Goal: Task Accomplishment & Management: Manage account settings

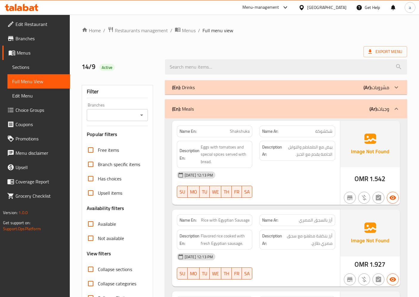
scroll to position [2114, 0]
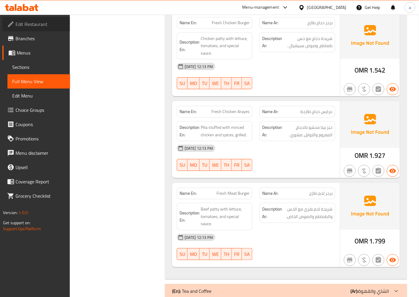
click at [39, 25] on span "Edit Restaurant" at bounding box center [41, 24] width 50 height 7
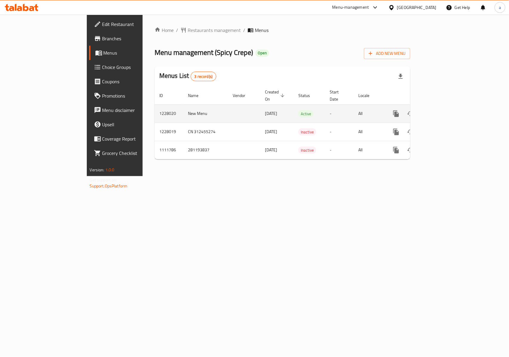
click at [443, 110] on icon "enhanced table" at bounding box center [439, 113] width 7 height 7
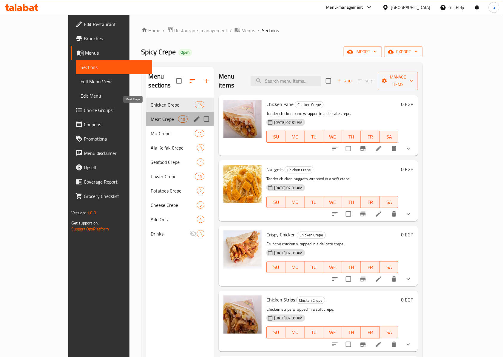
click at [151, 116] on span "Meat Crepe" at bounding box center [164, 119] width 27 height 7
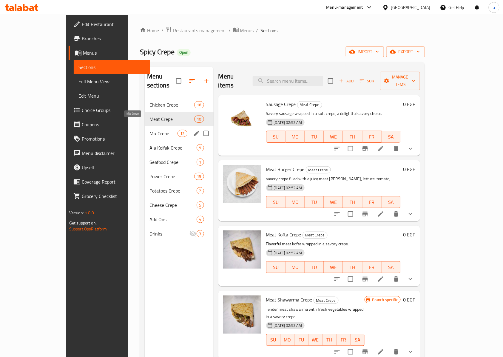
click at [150, 130] on span "Mix Crepe" at bounding box center [164, 133] width 28 height 7
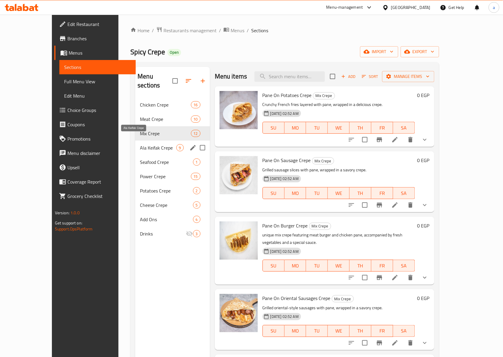
click at [140, 144] on span "Ala Keifak Crepe" at bounding box center [158, 147] width 36 height 7
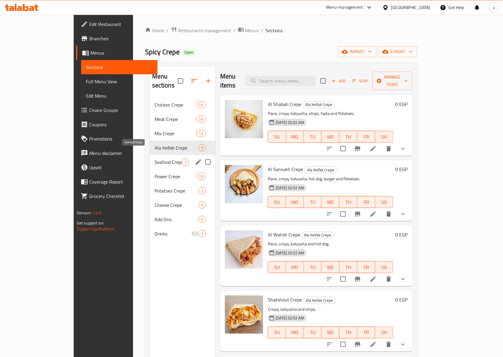
click at [155, 159] on span "Seafood Crepe" at bounding box center [168, 162] width 27 height 7
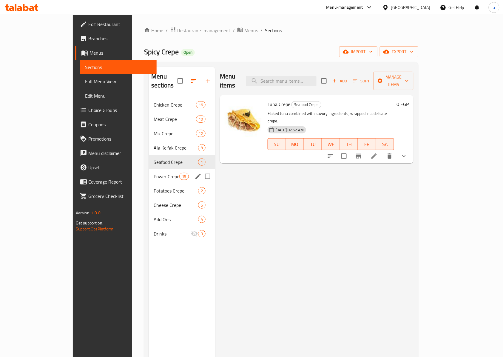
click at [149, 171] on div "Power Crepe 15" at bounding box center [182, 176] width 66 height 14
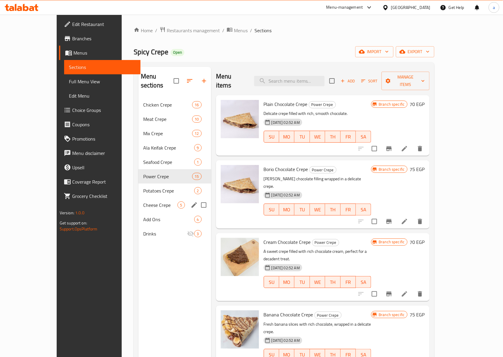
click at [139, 198] on div "Cheese Crepe 5" at bounding box center [175, 205] width 73 height 14
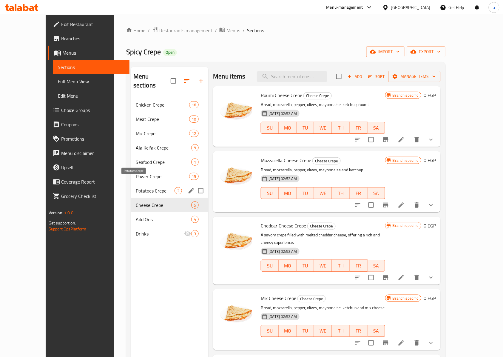
click at [138, 187] on span "Potatoes Crepe" at bounding box center [155, 190] width 39 height 7
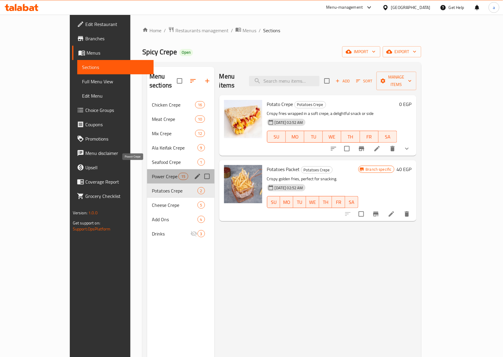
click at [152, 173] on span "Power Crepe" at bounding box center [165, 176] width 27 height 7
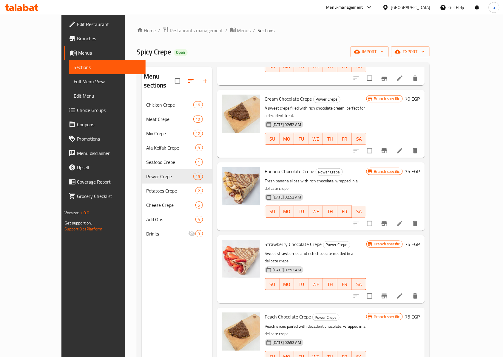
scroll to position [318, 0]
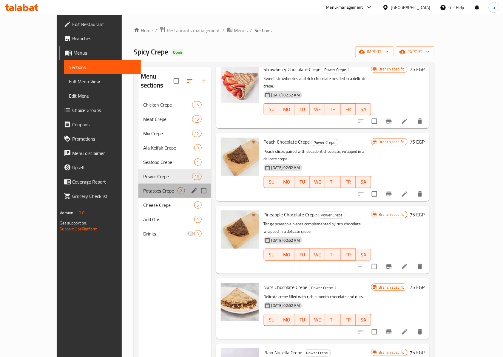
click at [139, 184] on div "Potatoes Crepe 2" at bounding box center [175, 191] width 73 height 14
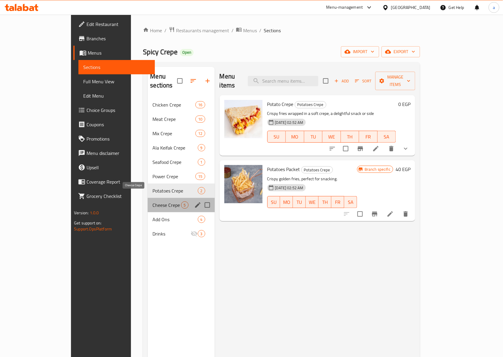
click at [153, 201] on span "Cheese Crepe" at bounding box center [167, 204] width 28 height 7
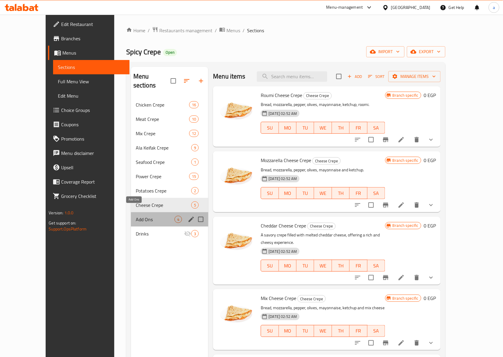
click at [136, 216] on span "Add Ons" at bounding box center [155, 219] width 39 height 7
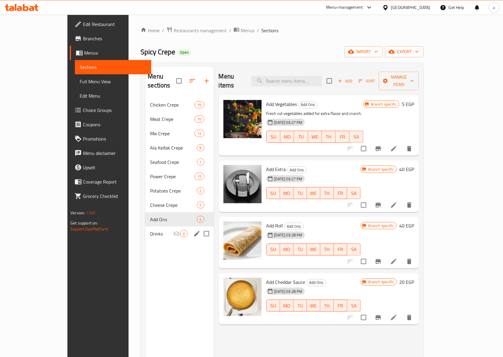
click at [150, 230] on span "Drinks" at bounding box center [161, 233] width 23 height 7
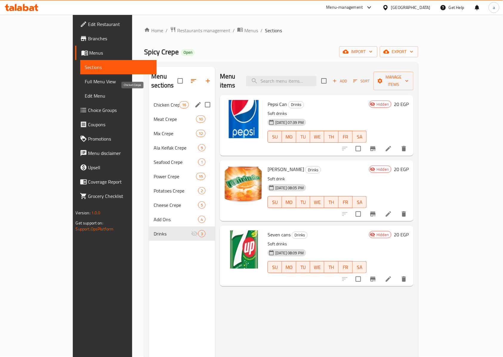
click at [154, 101] on span "Chicken Crepe" at bounding box center [166, 104] width 25 height 7
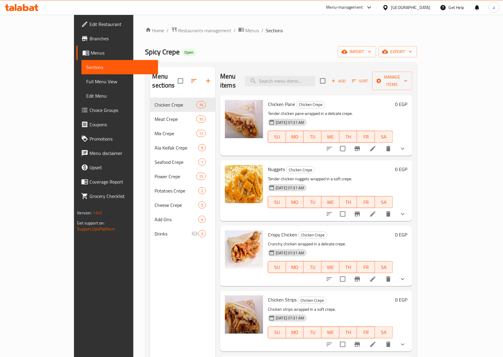
click at [91, 55] on span "Menus" at bounding box center [122, 52] width 63 height 7
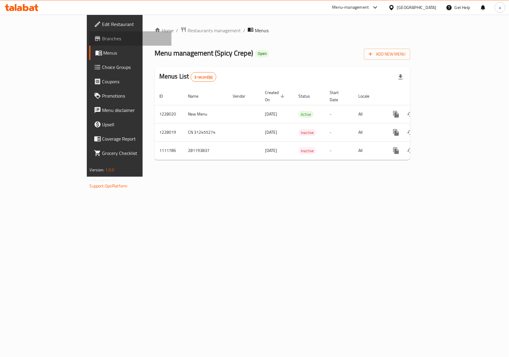
click at [102, 41] on span "Branches" at bounding box center [134, 38] width 65 height 7
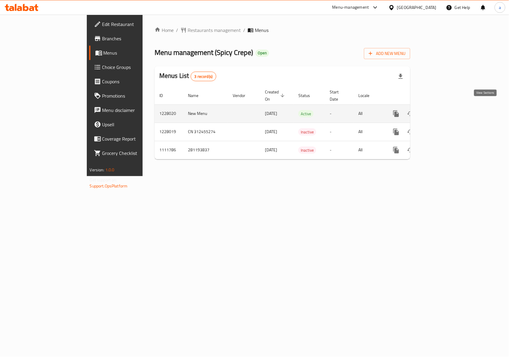
click at [443, 110] on icon "enhanced table" at bounding box center [439, 113] width 7 height 7
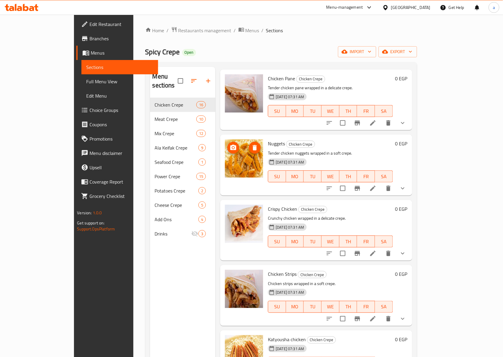
scroll to position [40, 0]
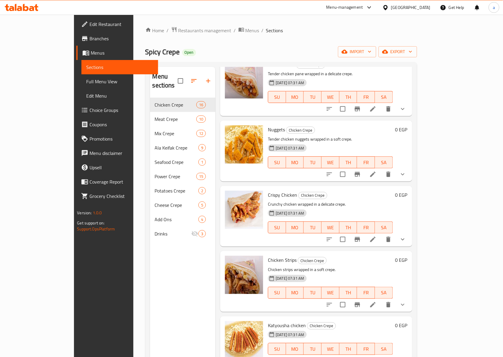
click at [76, 43] on link "Branches" at bounding box center [117, 38] width 82 height 14
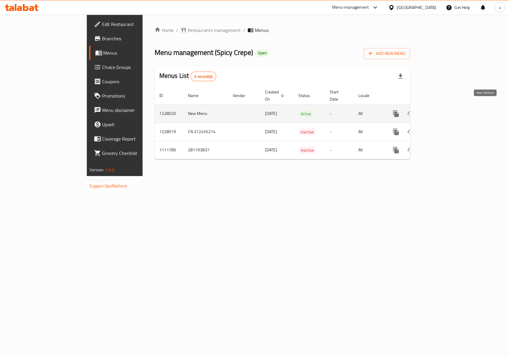
click at [447, 107] on link "enhanced table" at bounding box center [439, 114] width 14 height 14
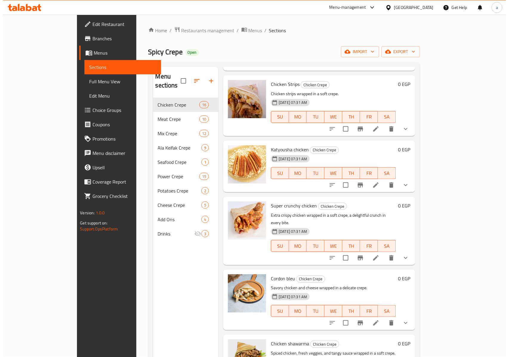
scroll to position [358, 0]
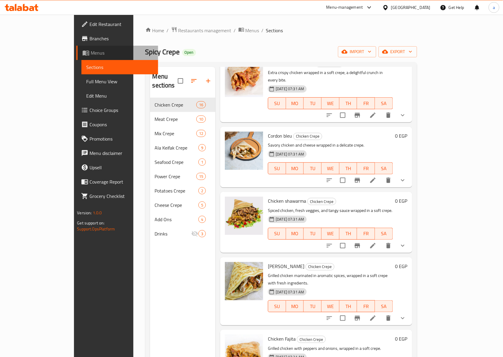
click at [76, 46] on link "Menus" at bounding box center [117, 53] width 82 height 14
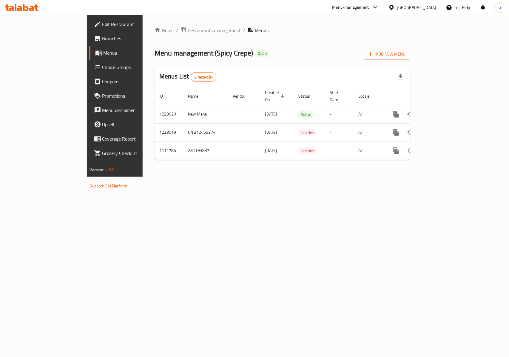
click at [89, 48] on link "Menus" at bounding box center [130, 53] width 83 height 14
click at [102, 37] on span "Branches" at bounding box center [134, 38] width 65 height 7
click at [102, 40] on span "Branches" at bounding box center [134, 38] width 65 height 7
click at [102, 37] on span "Branches" at bounding box center [134, 38] width 65 height 7
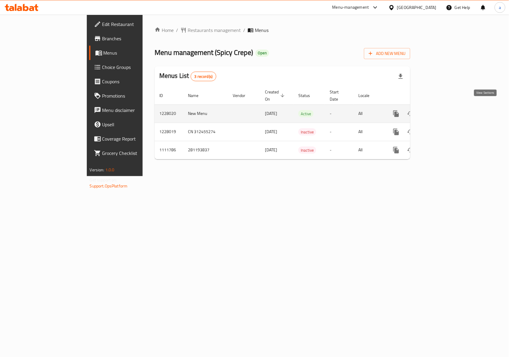
click at [443, 110] on icon "enhanced table" at bounding box center [439, 113] width 7 height 7
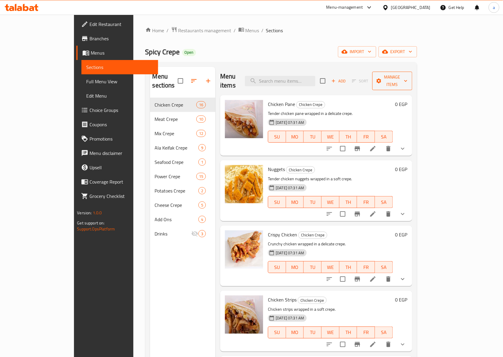
click at [408, 74] on span "Manage items" at bounding box center [392, 80] width 30 height 15
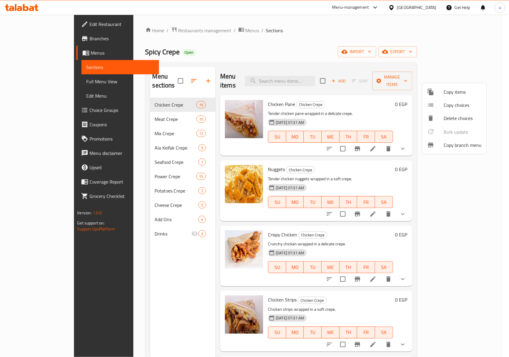
click at [441, 141] on div at bounding box center [435, 144] width 17 height 7
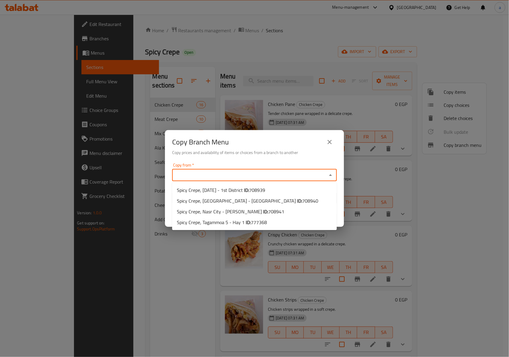
click at [248, 171] on input "Copy from   *" at bounding box center [249, 175] width 151 height 8
click at [274, 210] on span "708941" at bounding box center [276, 211] width 16 height 9
type input "Spicy Crepe, Nasr City - Abbas Al Akkad"
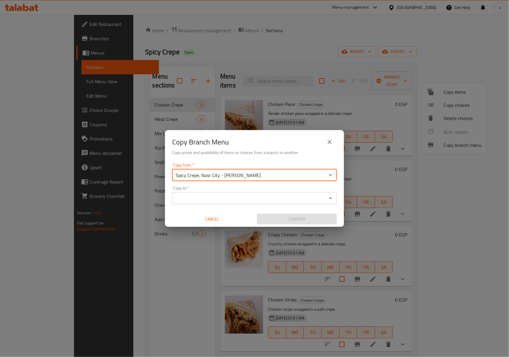
click at [299, 194] on input "Copy to   *" at bounding box center [249, 198] width 151 height 8
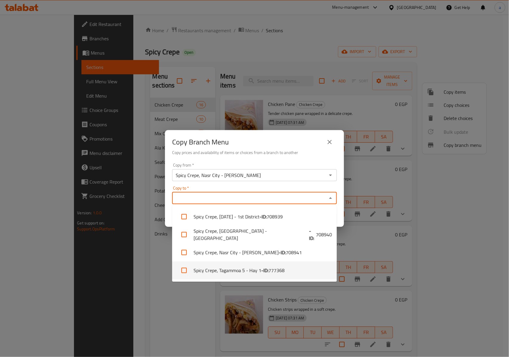
click at [270, 270] on span "777368" at bounding box center [277, 270] width 16 height 7
checkbox input "true"
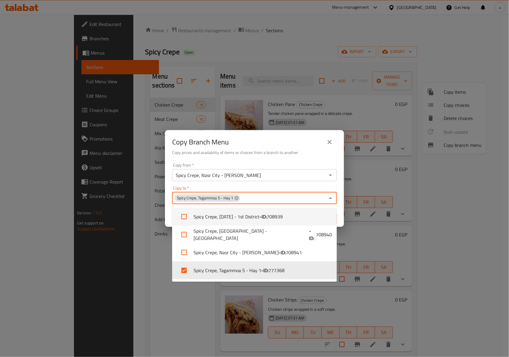
click at [364, 170] on div "Copy Branch Menu Copy prices and availability of items or choices from a branch…" at bounding box center [254, 178] width 509 height 357
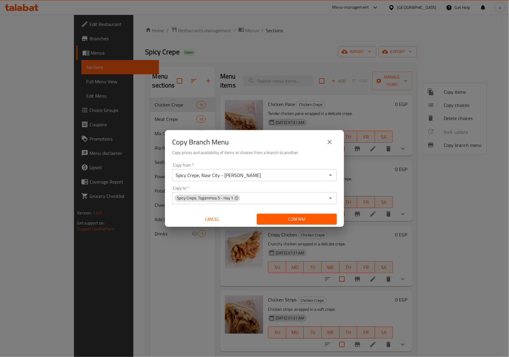
click at [312, 217] on span "Confirm" at bounding box center [297, 219] width 70 height 7
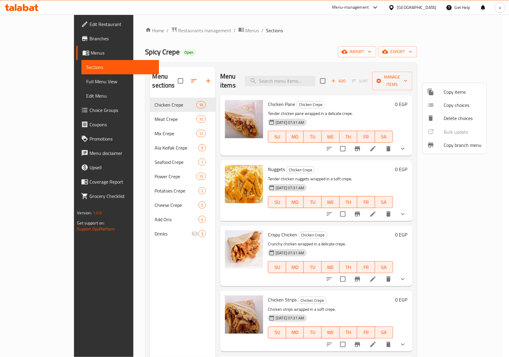
click at [468, 51] on div at bounding box center [254, 178] width 509 height 357
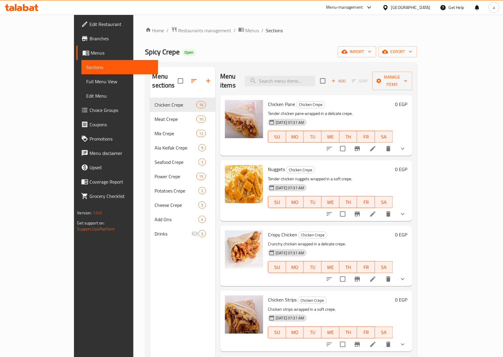
click at [413, 51] on span "export" at bounding box center [398, 51] width 29 height 7
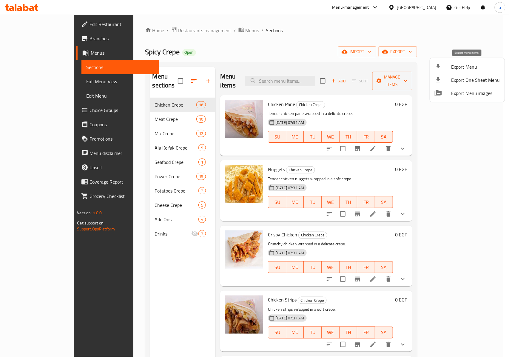
click at [460, 67] on span "Export Menu" at bounding box center [476, 66] width 49 height 7
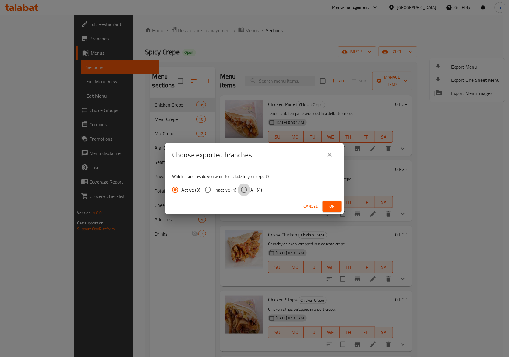
click at [245, 190] on input "All (4)" at bounding box center [244, 190] width 13 height 13
radio input "true"
click at [337, 205] on button "Ok" at bounding box center [332, 206] width 19 height 11
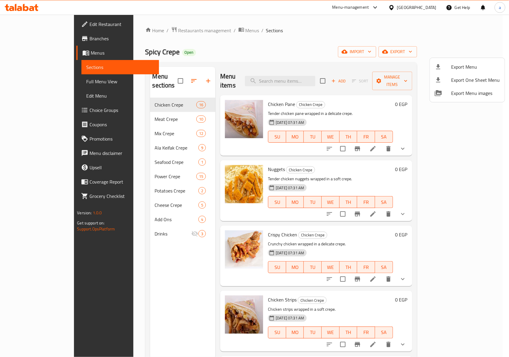
click at [34, 43] on div at bounding box center [254, 178] width 509 height 357
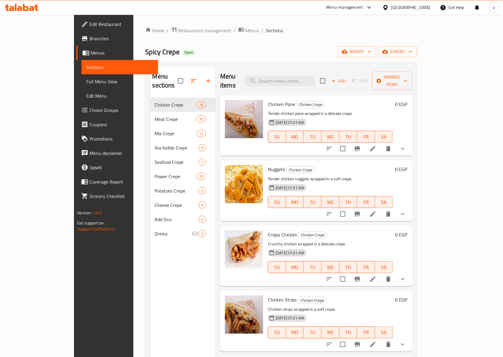
click at [90, 38] on span "Branches" at bounding box center [122, 38] width 64 height 7
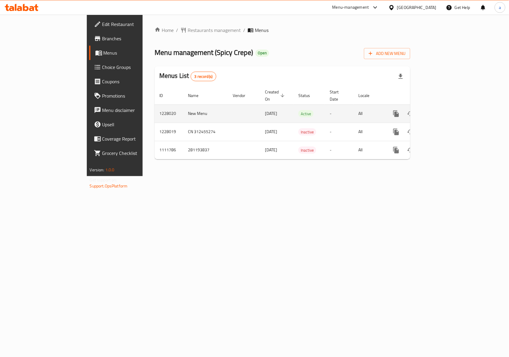
drag, startPoint x: 230, startPoint y: 110, endPoint x: 202, endPoint y: 107, distance: 28.5
click at [260, 107] on td "[DATE]" at bounding box center [276, 113] width 33 height 18
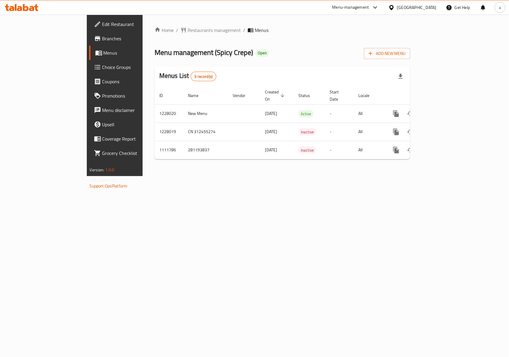
click at [102, 38] on span "Branches" at bounding box center [134, 38] width 65 height 7
